Goal: Contribute content

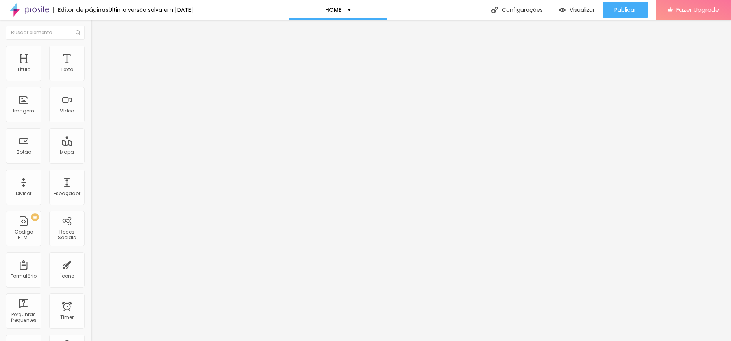
click at [90, 74] on input "[URL][DOMAIN_NAME]" at bounding box center [137, 70] width 94 height 8
paste input "115200389"
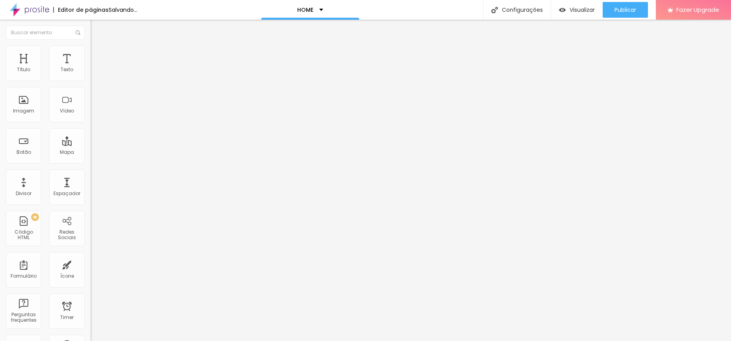
type input "[URL][DOMAIN_NAME]"
click at [90, 74] on input "[URL][DOMAIN_NAME]" at bounding box center [137, 70] width 94 height 8
click at [90, 118] on span "9:16 Vertical 2" at bounding box center [106, 114] width 32 height 7
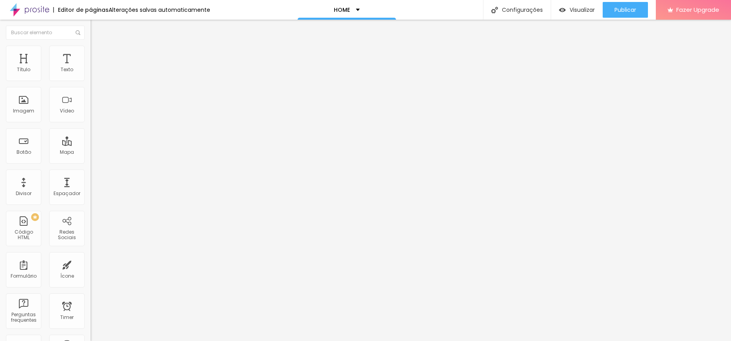
click at [98, 53] on span "Estilo" at bounding box center [104, 51] width 12 height 7
click at [90, 54] on li "Avançado" at bounding box center [135, 58] width 90 height 8
click at [90, 52] on li "Estilo" at bounding box center [135, 50] width 90 height 8
type input "52"
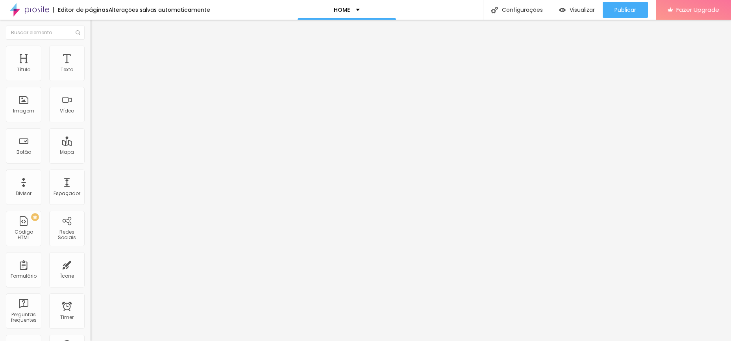
type input "53"
click at [90, 81] on input "range" at bounding box center [115, 77] width 51 height 6
click at [634, 7] on span "Publicar" at bounding box center [625, 10] width 22 height 6
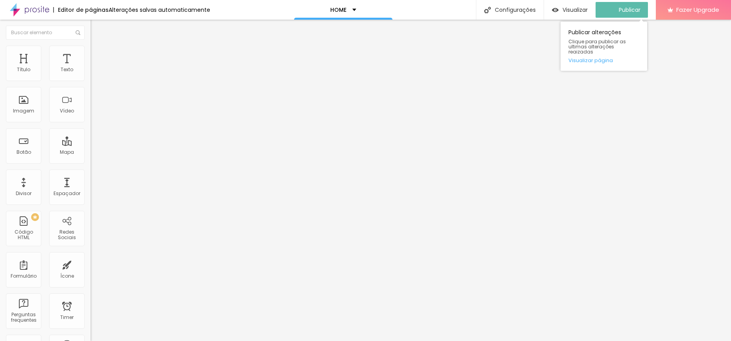
click at [634, 7] on span "Publicar" at bounding box center [629, 10] width 22 height 6
